Goal: Transaction & Acquisition: Purchase product/service

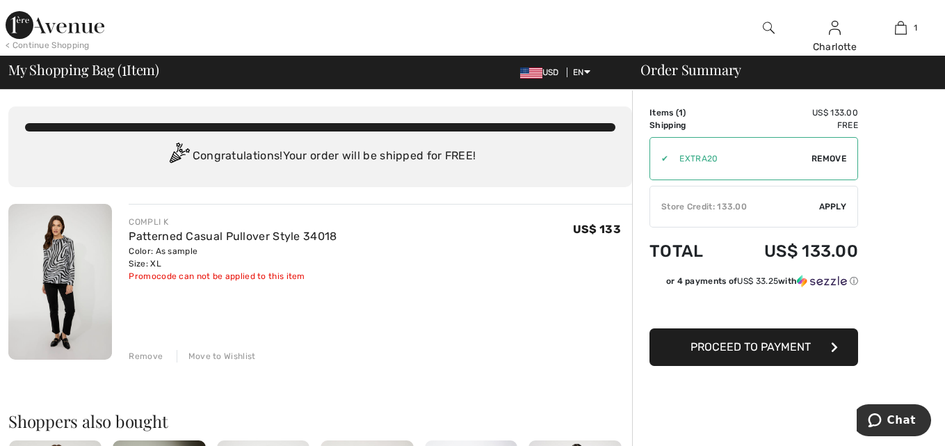
click at [721, 209] on div "Store Credit: 133.00" at bounding box center [734, 206] width 169 height 13
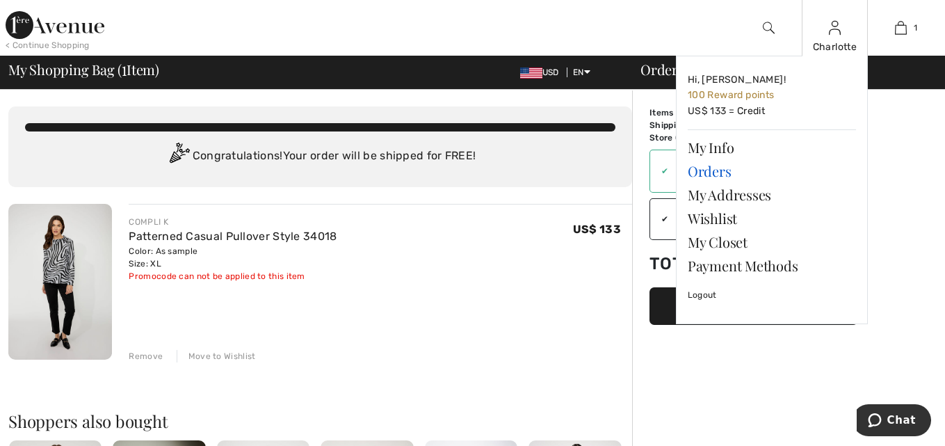
click at [704, 168] on link "Orders" at bounding box center [772, 171] width 168 height 24
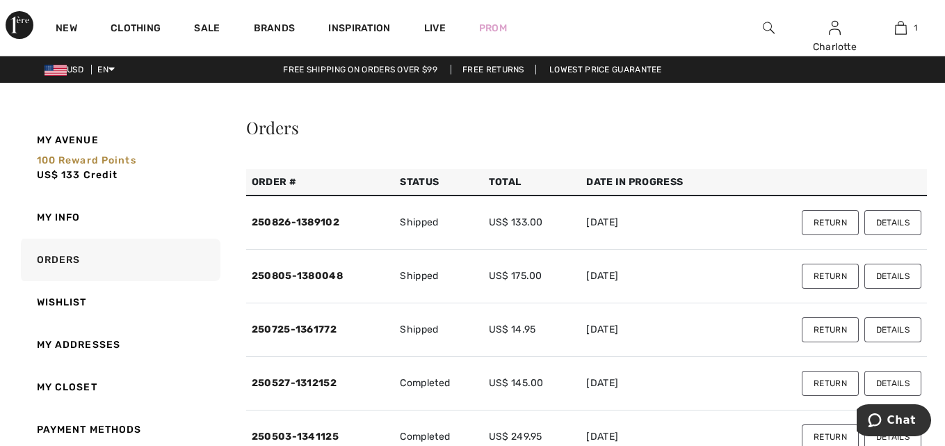
click at [899, 223] on button "Details" at bounding box center [893, 222] width 57 height 25
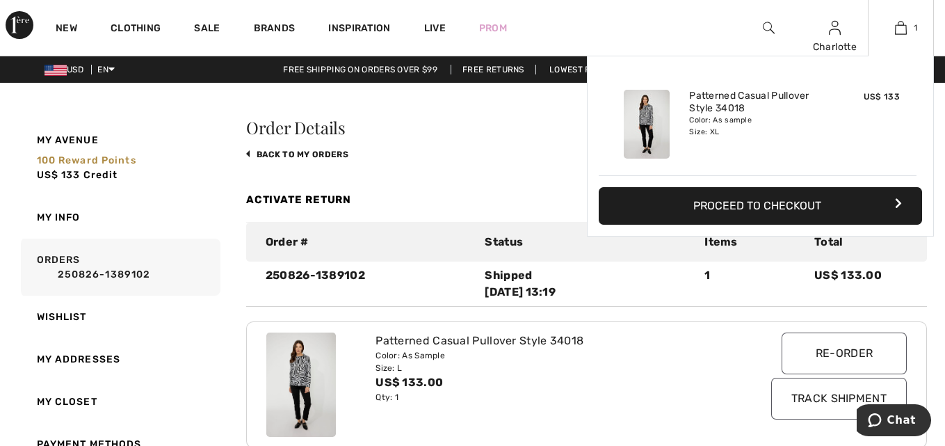
click at [769, 198] on button "Proceed to Checkout" at bounding box center [761, 206] width 324 height 38
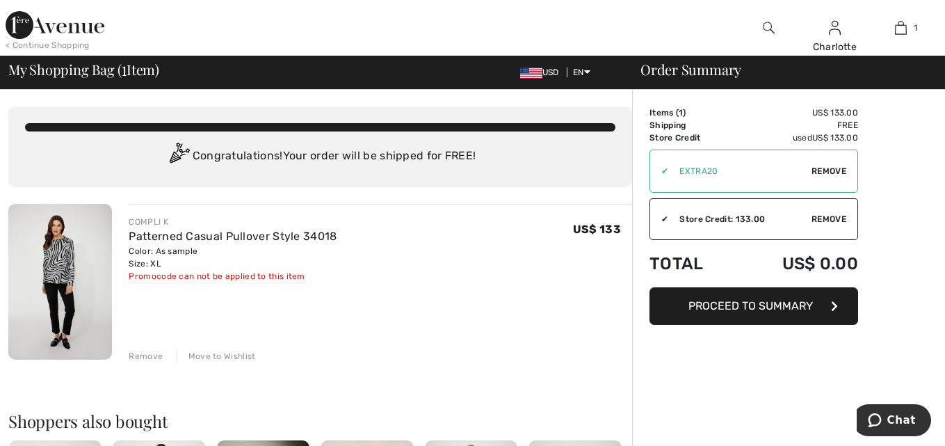
click at [752, 302] on span "Proceed to Summary" at bounding box center [751, 305] width 125 height 13
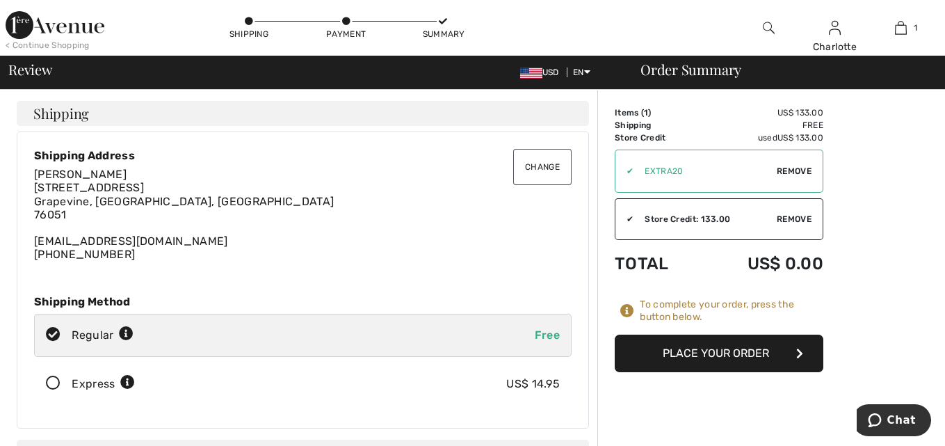
click at [703, 352] on button "Place Your Order" at bounding box center [719, 354] width 209 height 38
